Goal: Task Accomplishment & Management: Use online tool/utility

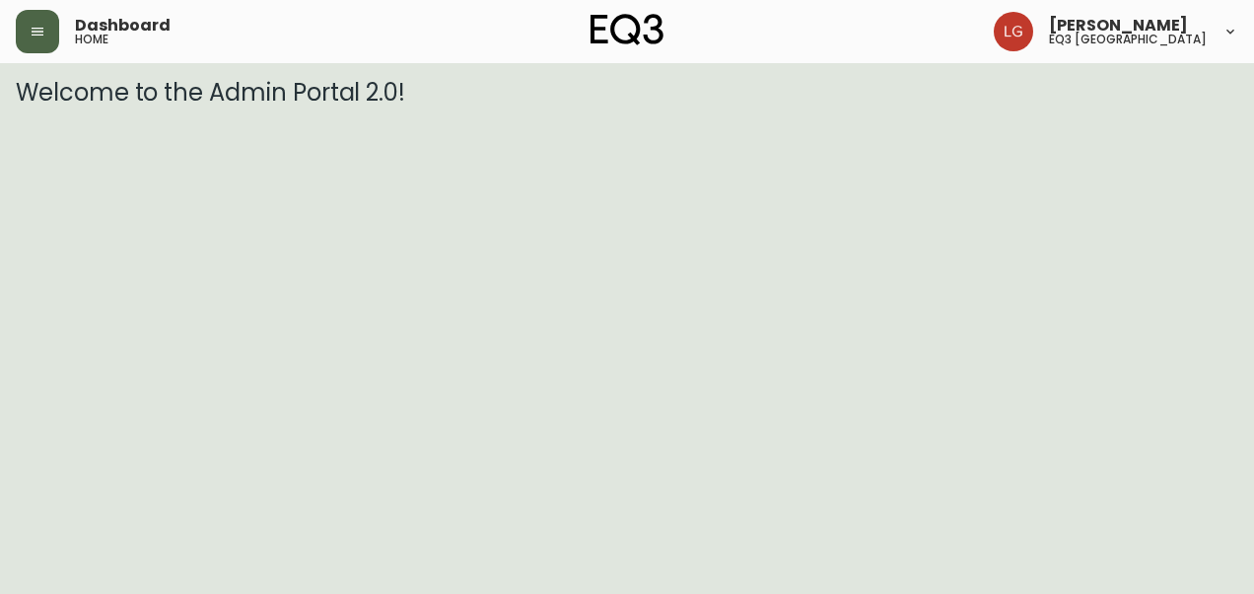
click at [43, 28] on icon "button" at bounding box center [38, 32] width 16 height 16
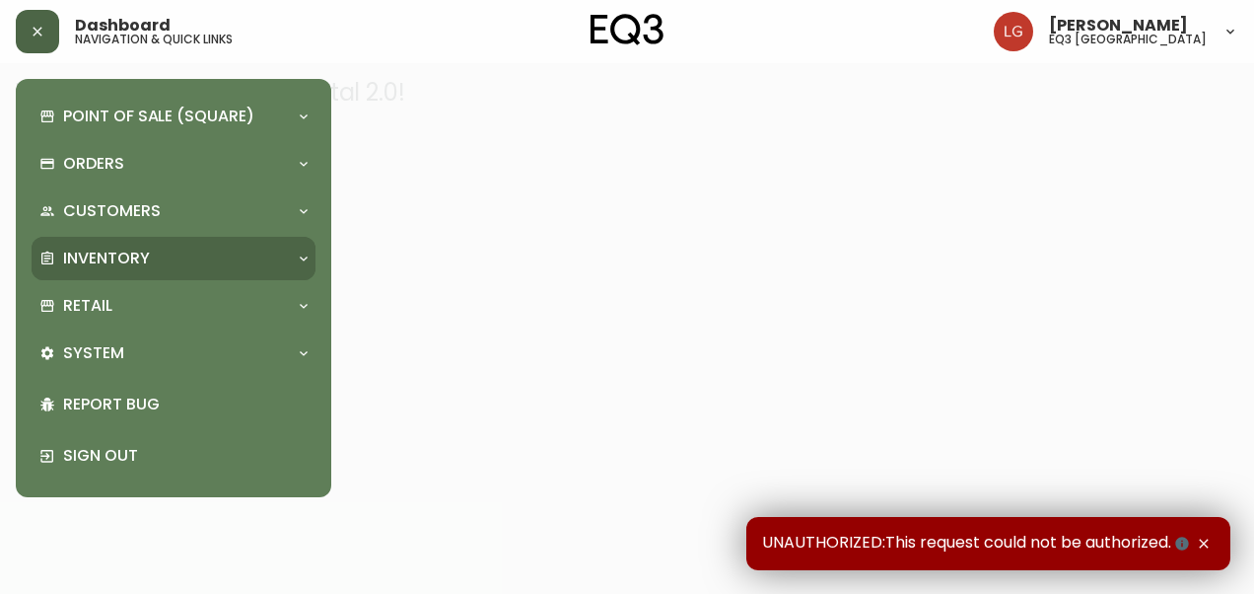
click at [89, 264] on p "Inventory" at bounding box center [106, 258] width 87 height 22
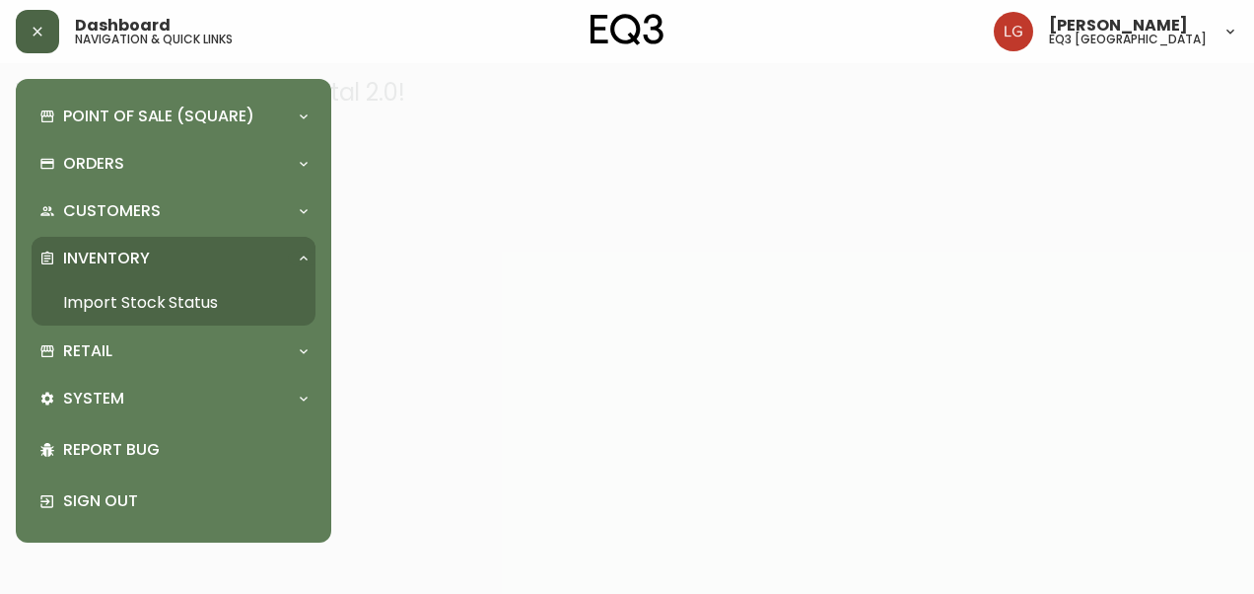
click at [106, 311] on link "Import Stock Status" at bounding box center [174, 302] width 284 height 45
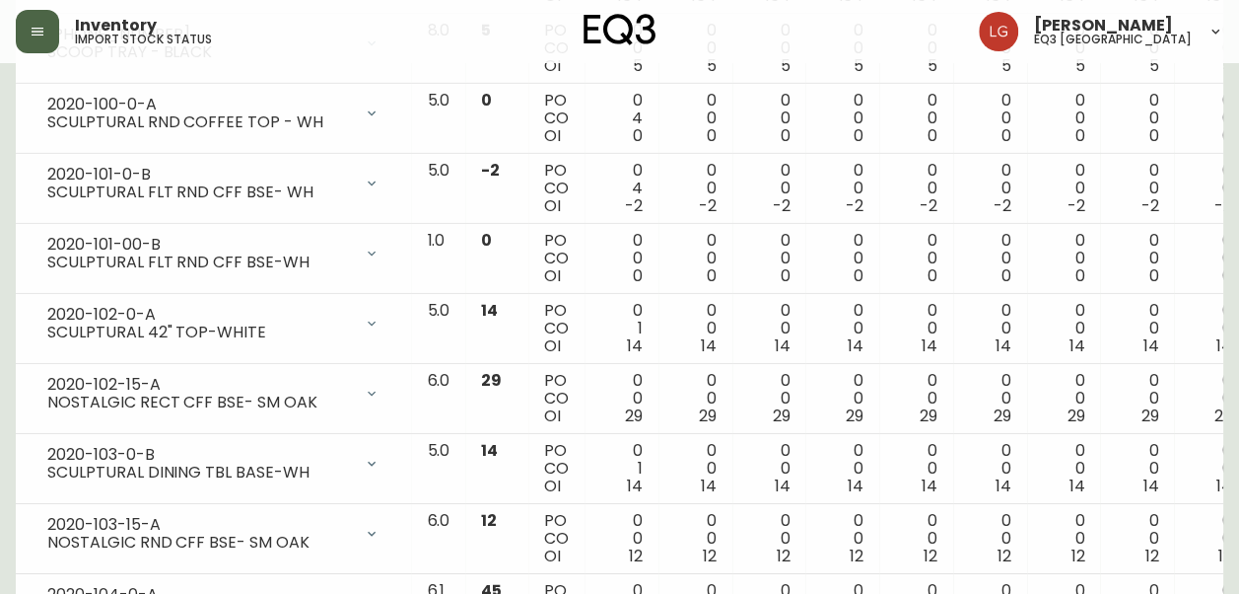
scroll to position [3254, 0]
